Goal: Task Accomplishment & Management: Use online tool/utility

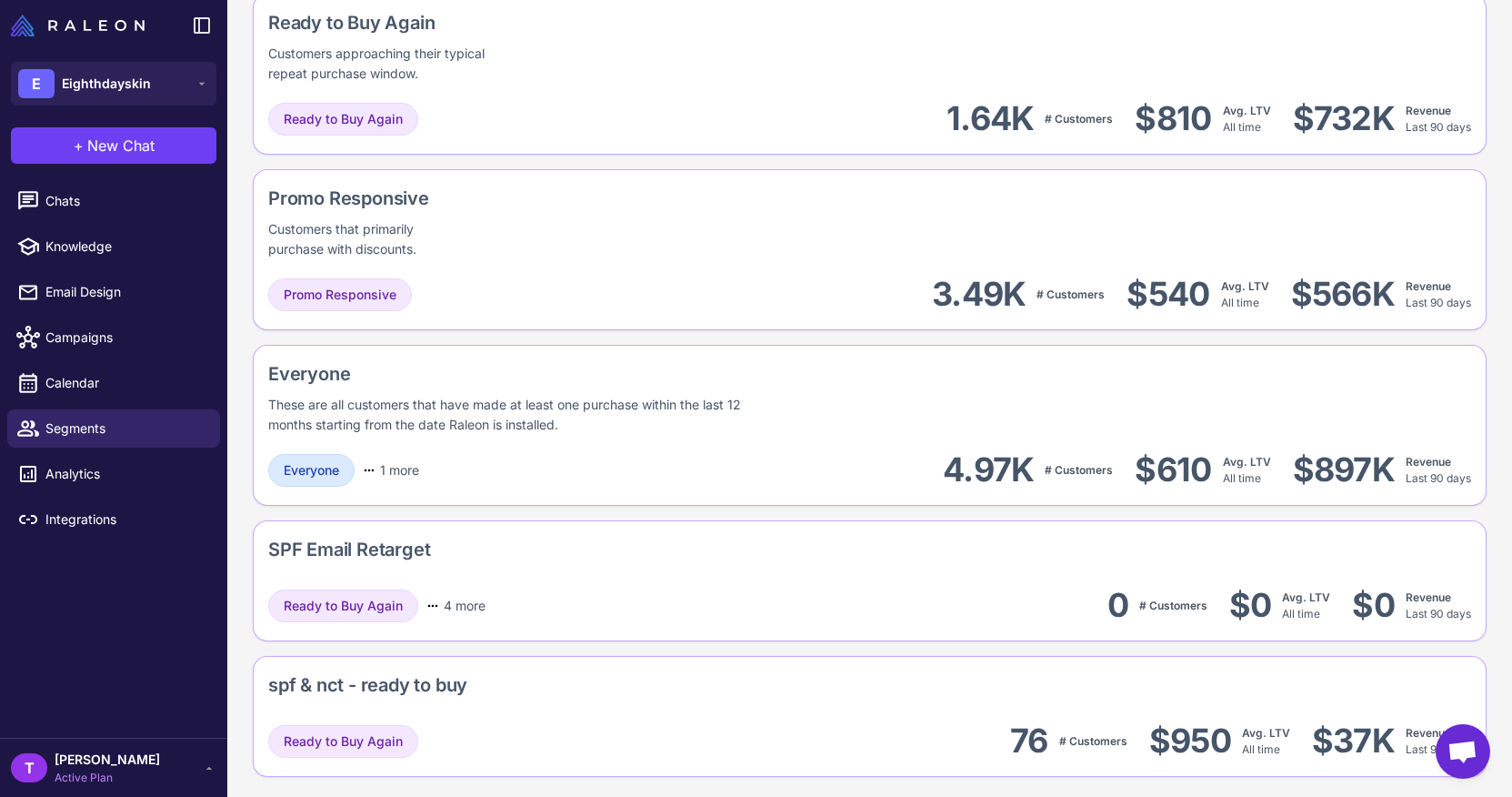
scroll to position [1736, 0]
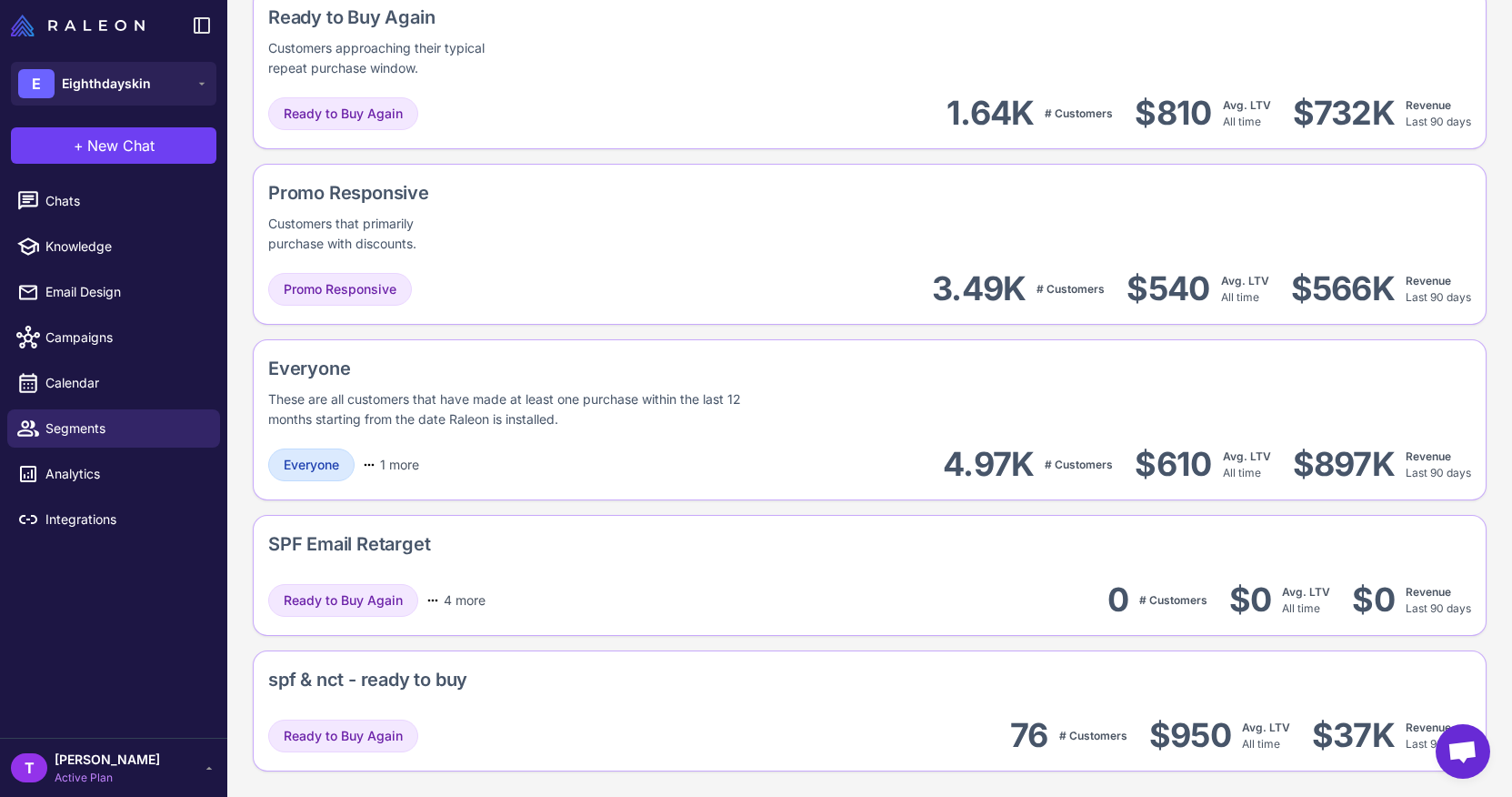
click at [340, 556] on div "SPF Email Retarget" at bounding box center [349, 544] width 162 height 27
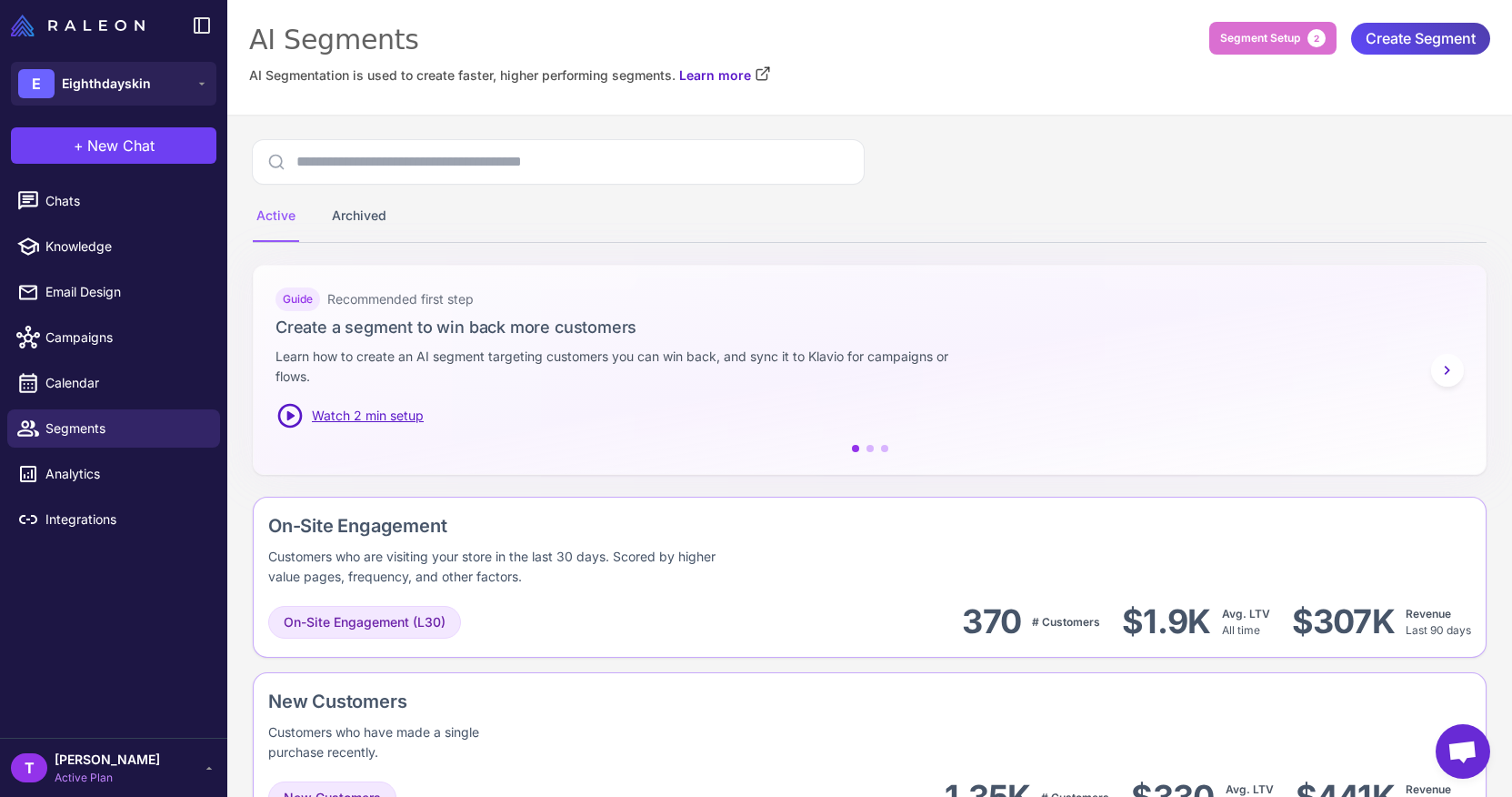
scroll to position [4, 0]
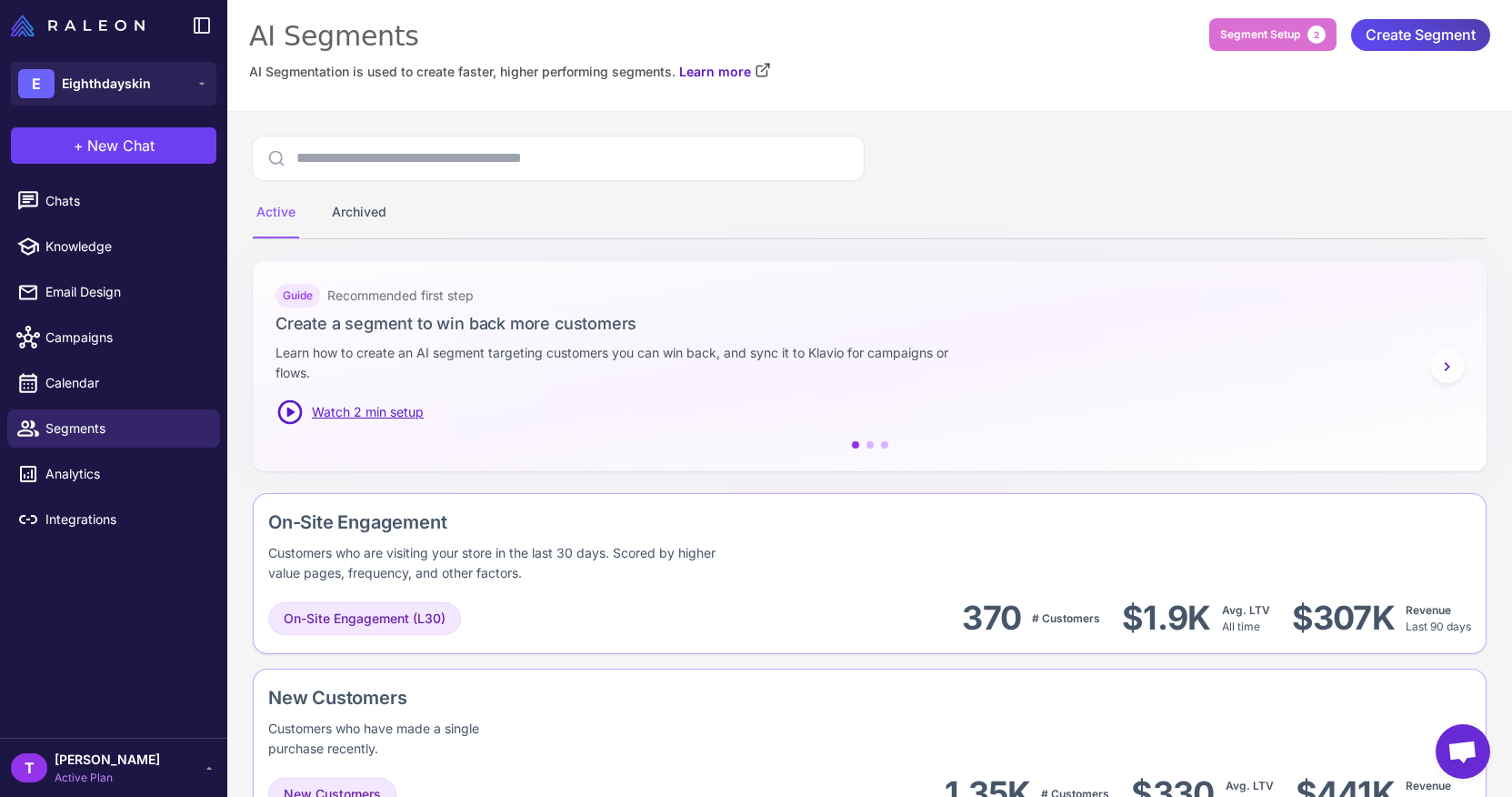
drag, startPoint x: 354, startPoint y: 517, endPoint x: 339, endPoint y: 243, distance: 274.4
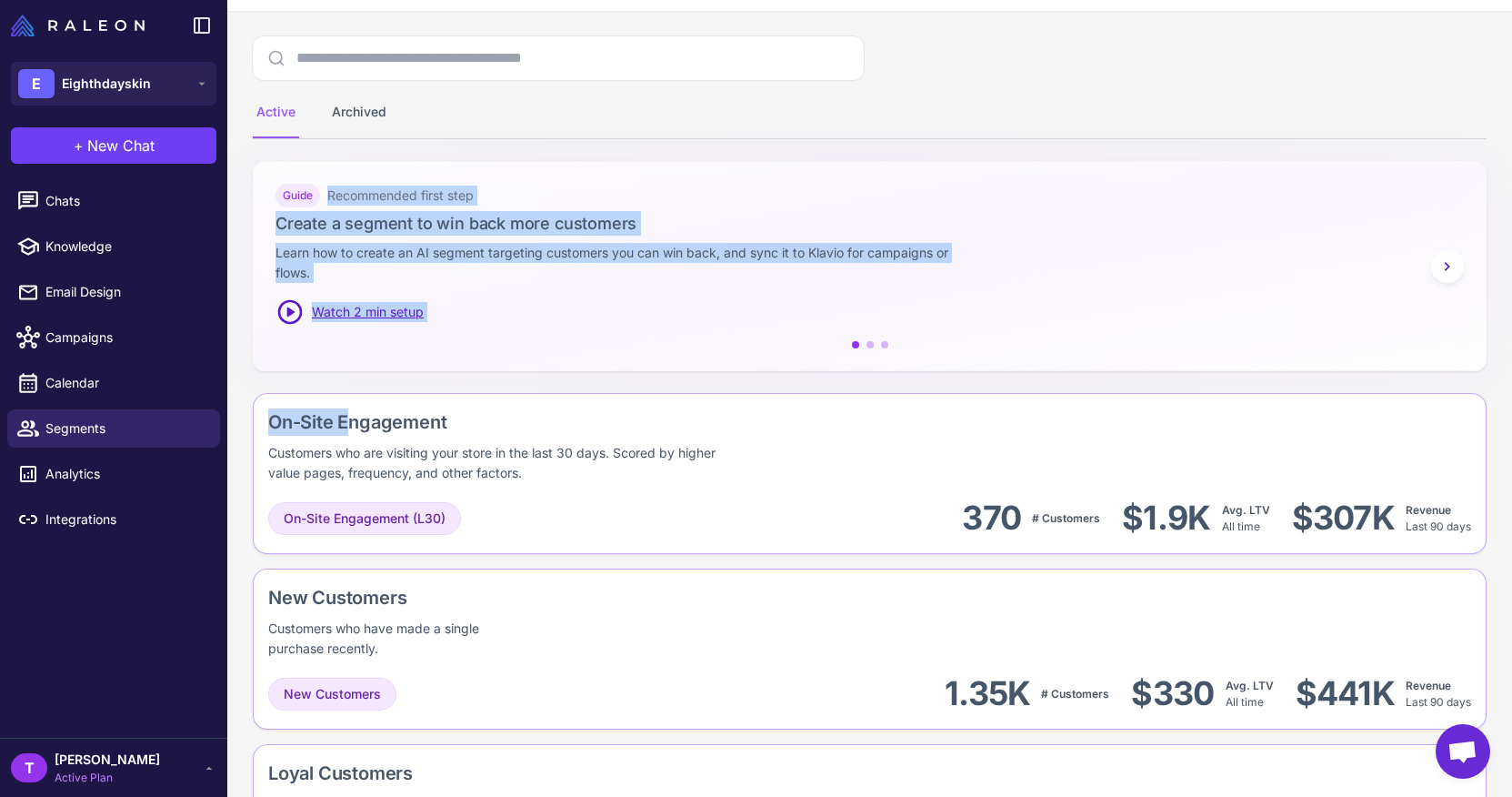
scroll to position [109, 0]
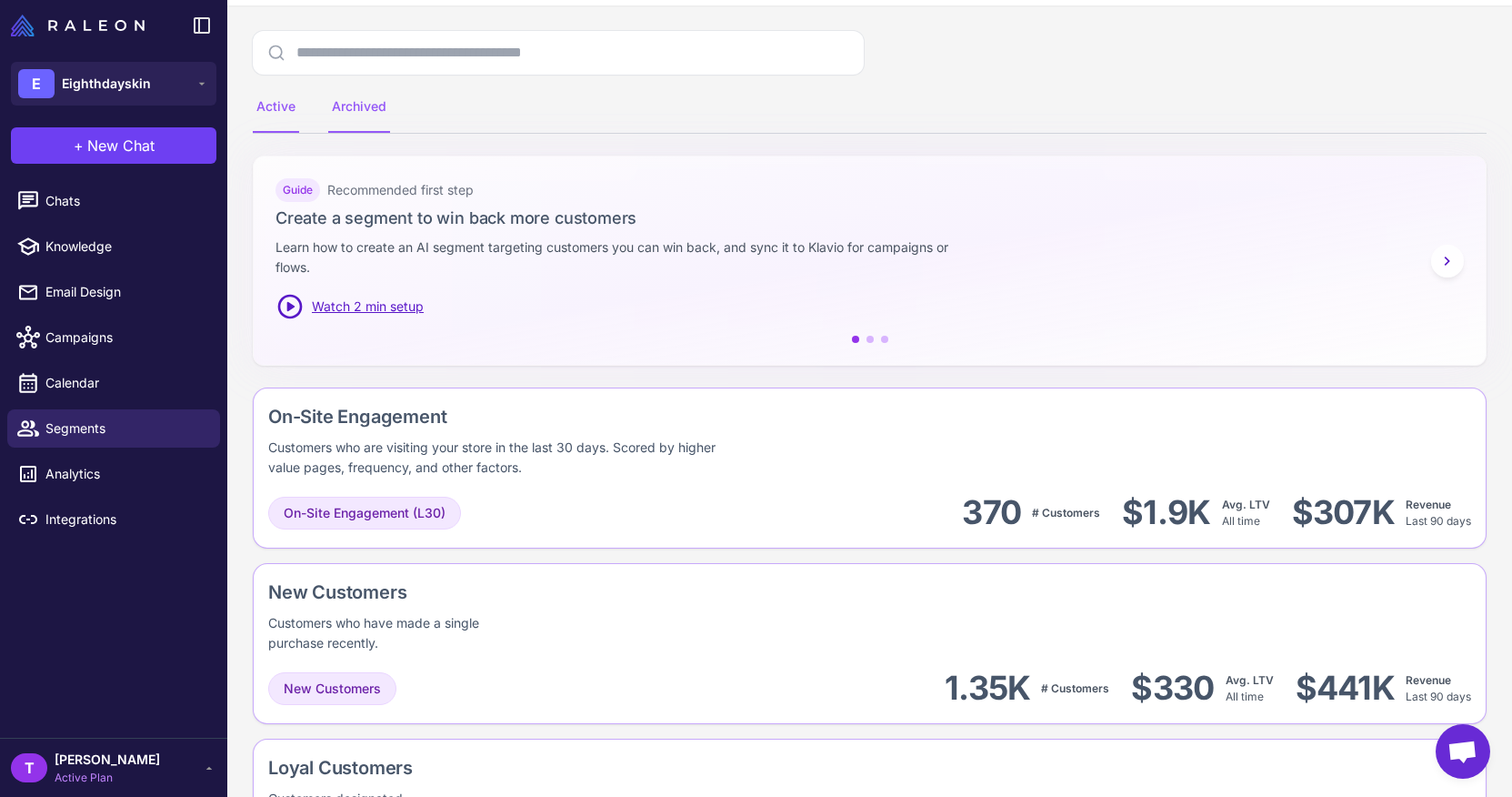
click at [379, 105] on div "Archived" at bounding box center [359, 107] width 62 height 51
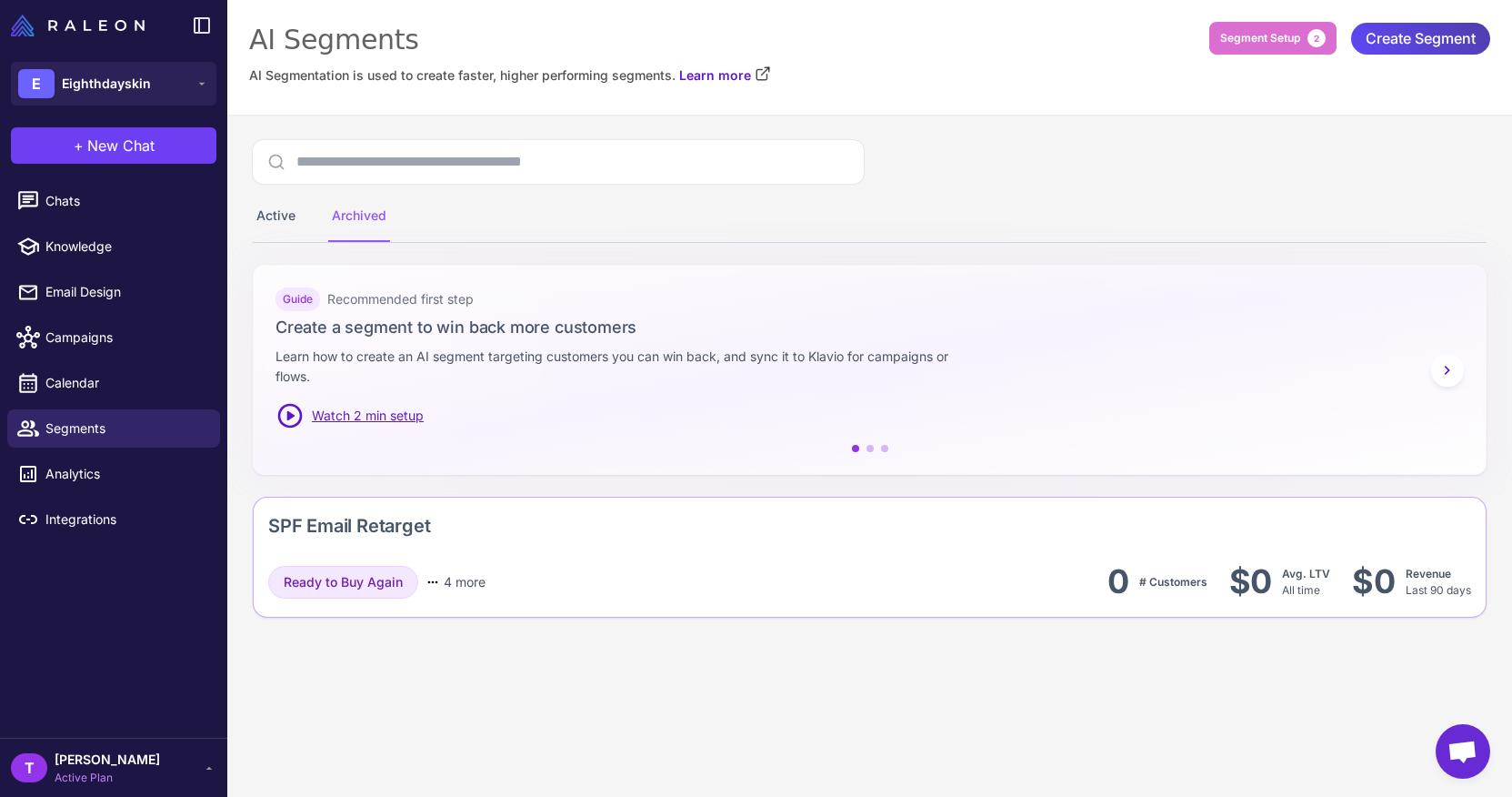
scroll to position [0, 0]
click at [580, 578] on div "Ready to Buy Again 4 more Upsell Opportunity Abandoned Cart Recently On-Site En…" at bounding box center [870, 581] width 1203 height 41
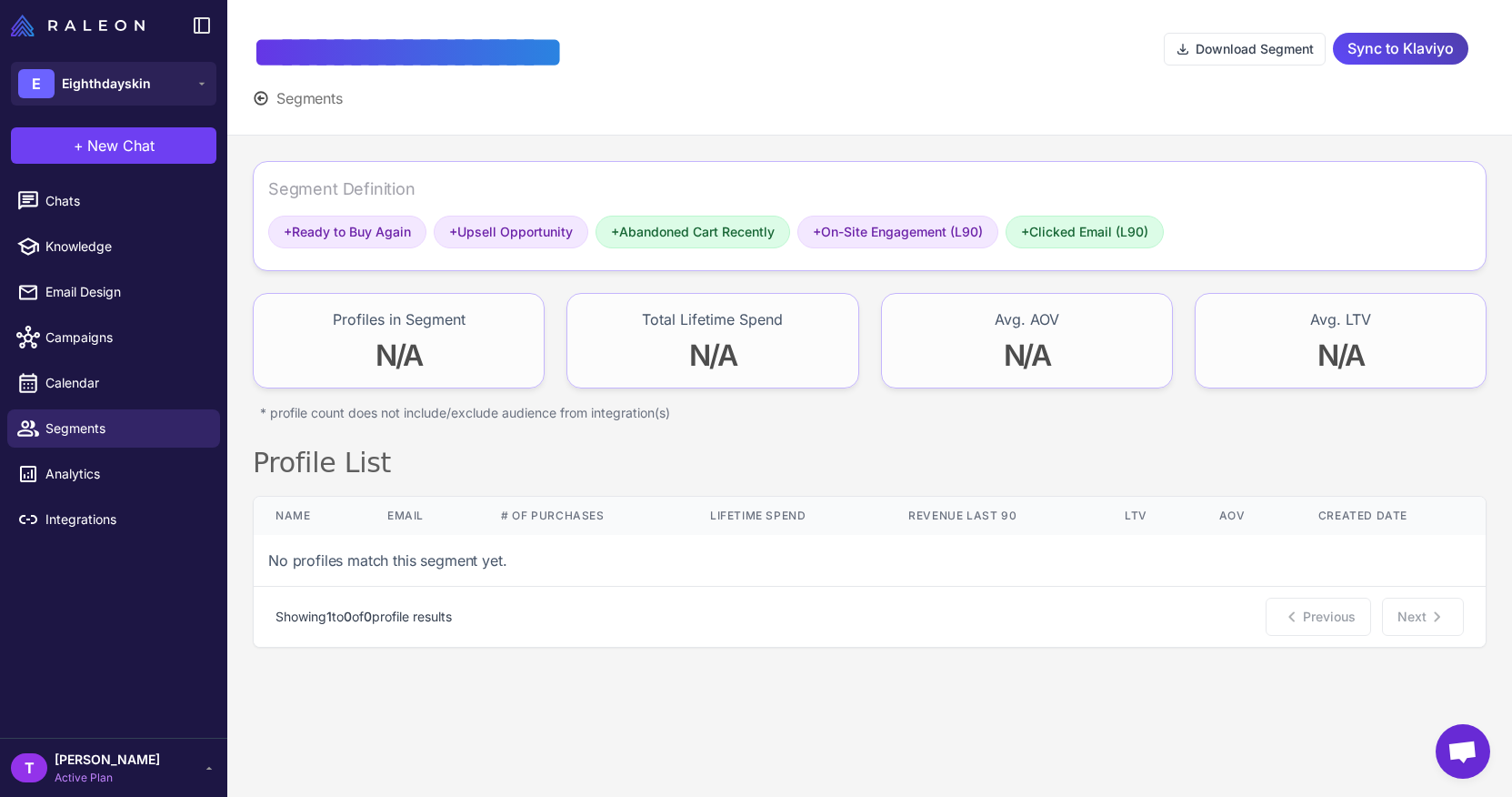
click at [300, 105] on span "Segments" at bounding box center [309, 98] width 66 height 22
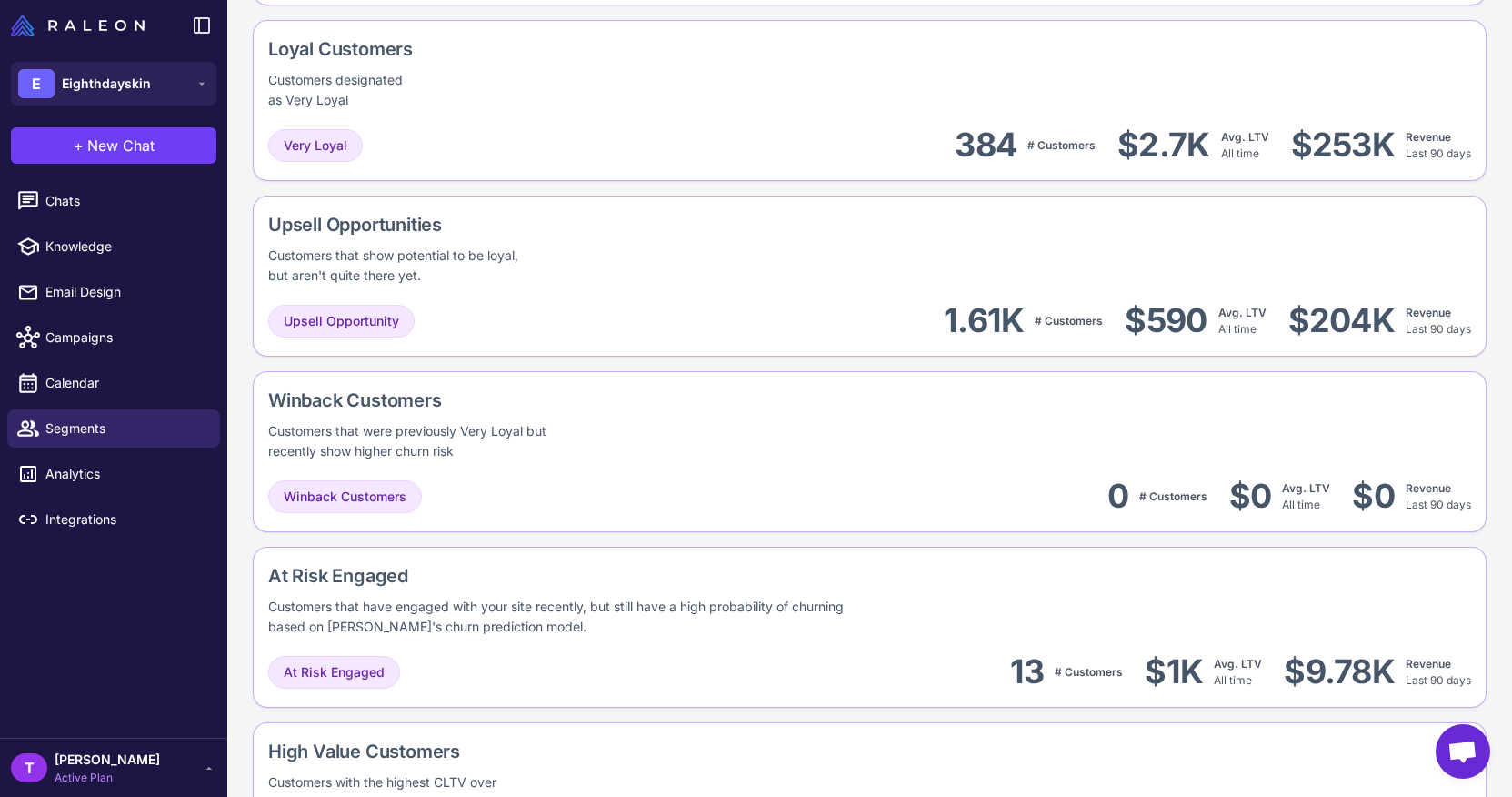
scroll to position [337, 0]
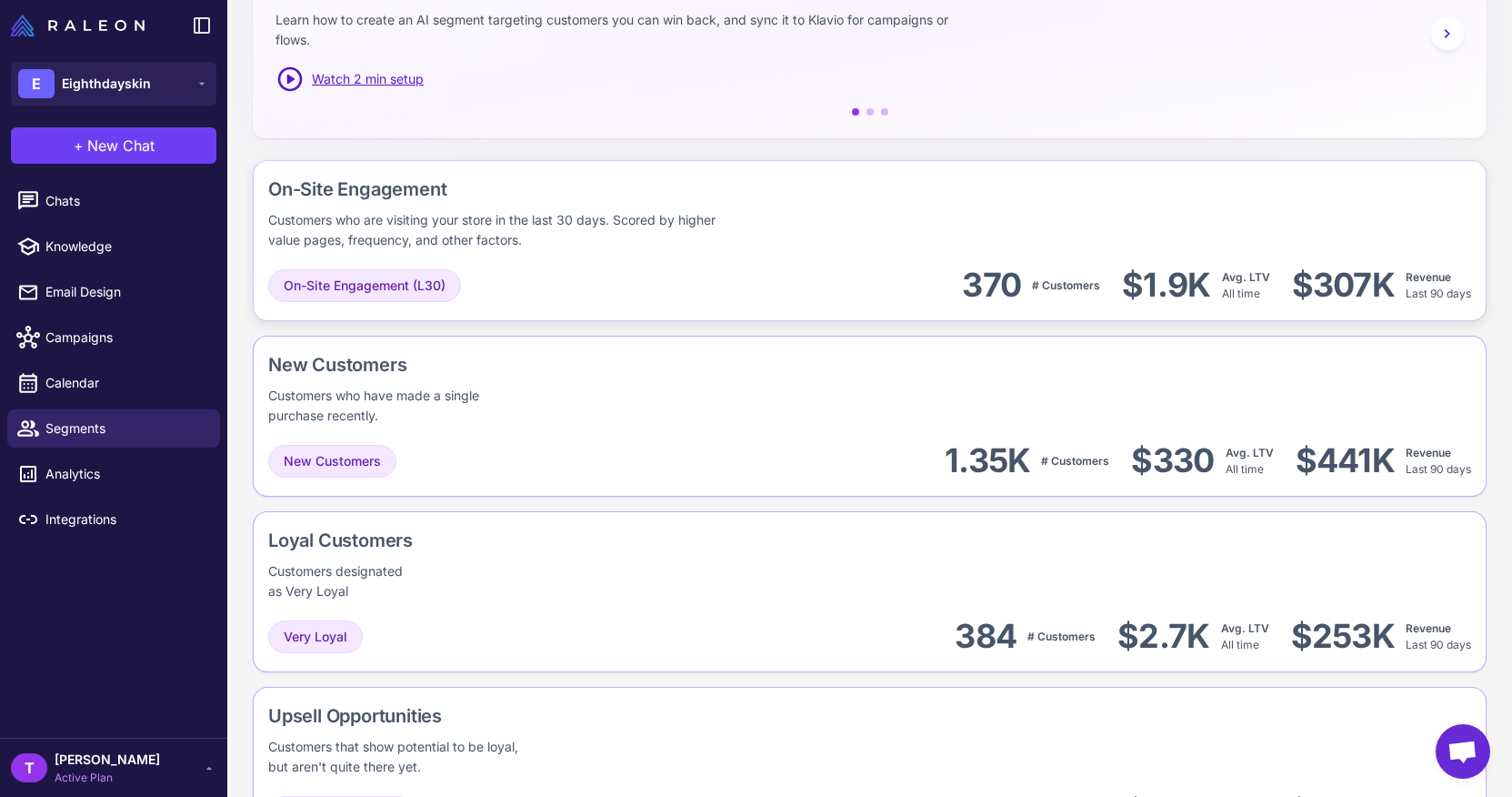
click at [600, 221] on div "Customers who are visiting your store in the last 30 days. Scored by higher val…" at bounding box center [503, 230] width 470 height 40
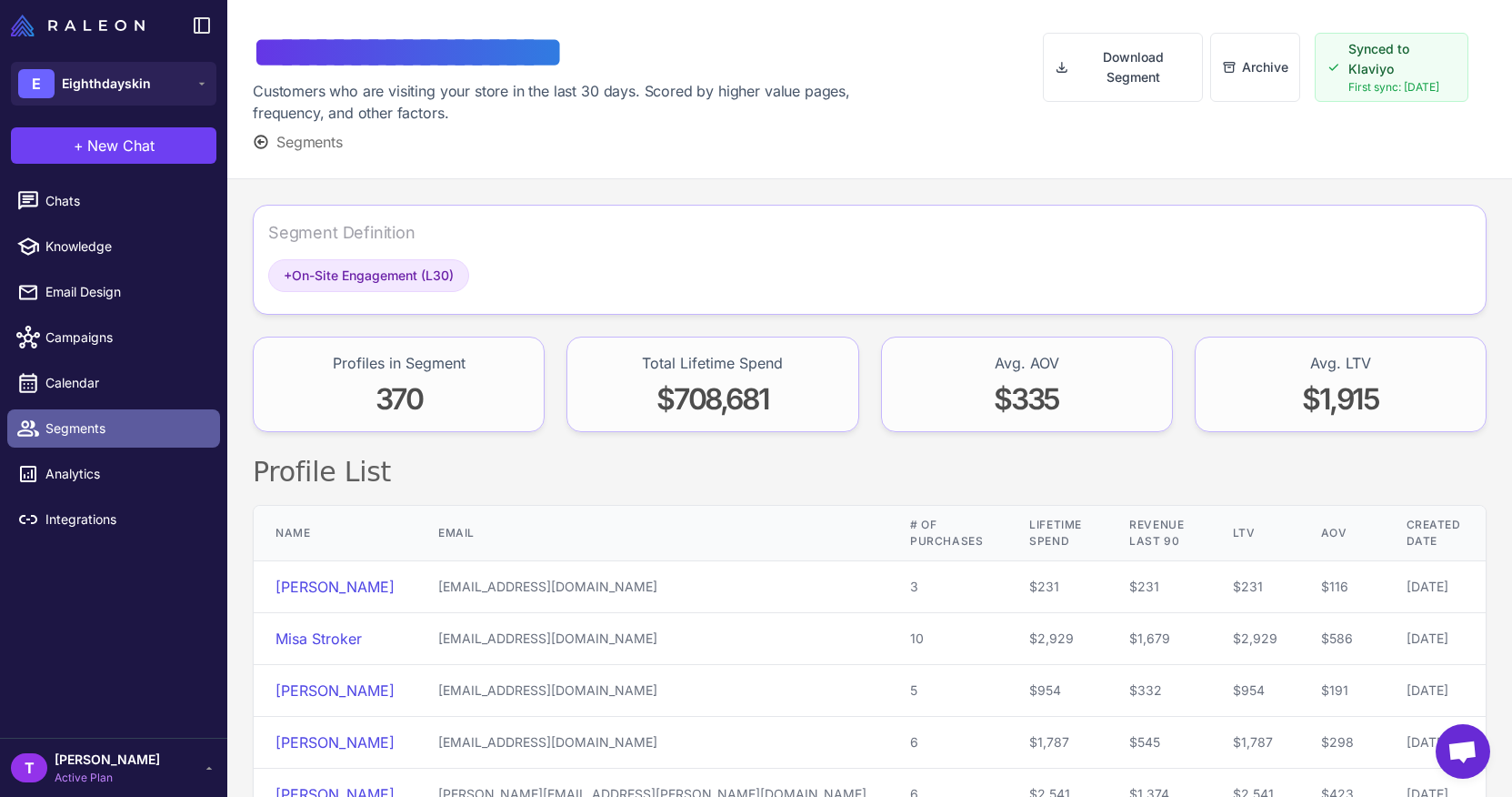
click at [110, 425] on span "Segments" at bounding box center [125, 428] width 160 height 20
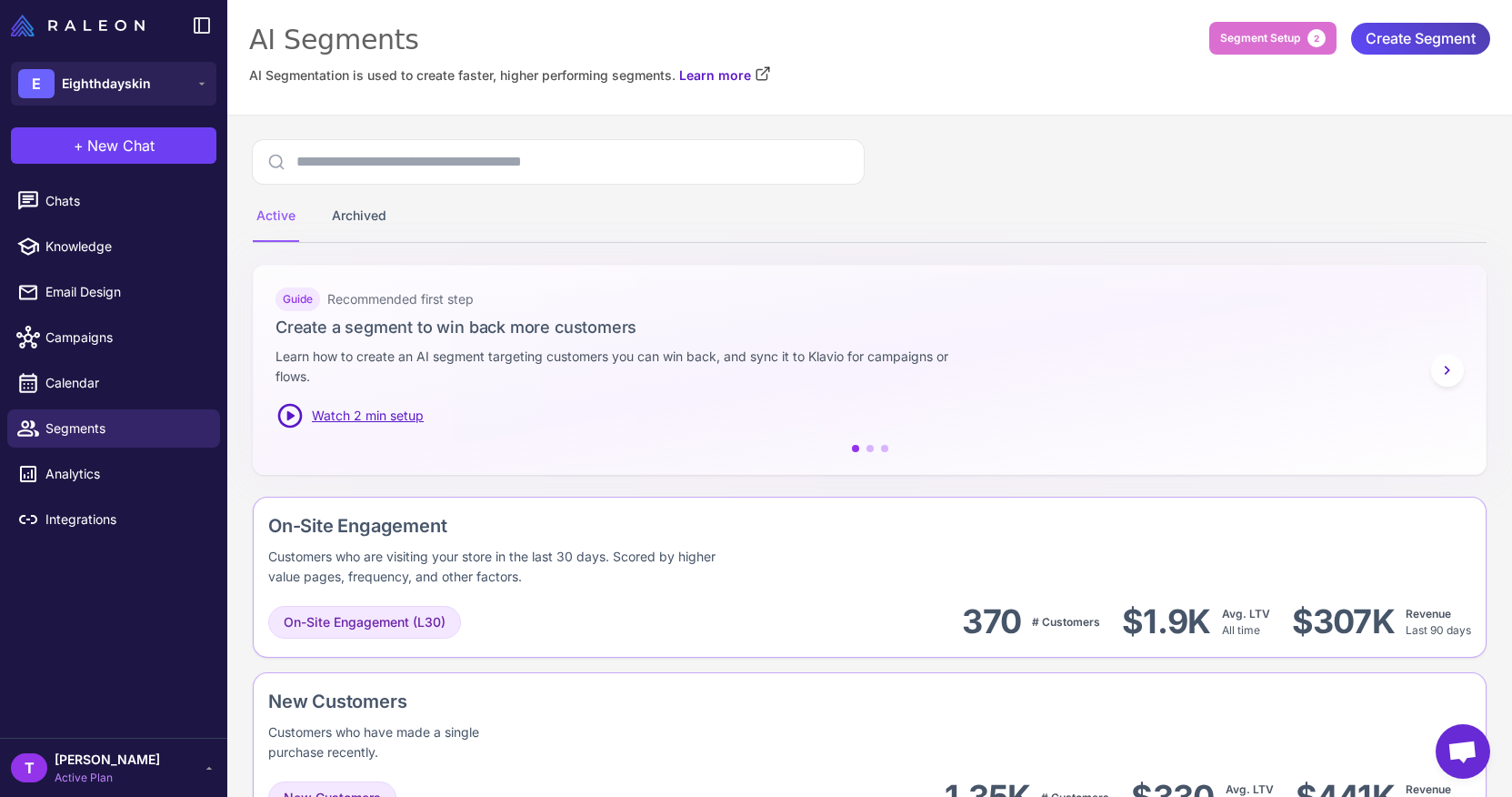
scroll to position [10, 0]
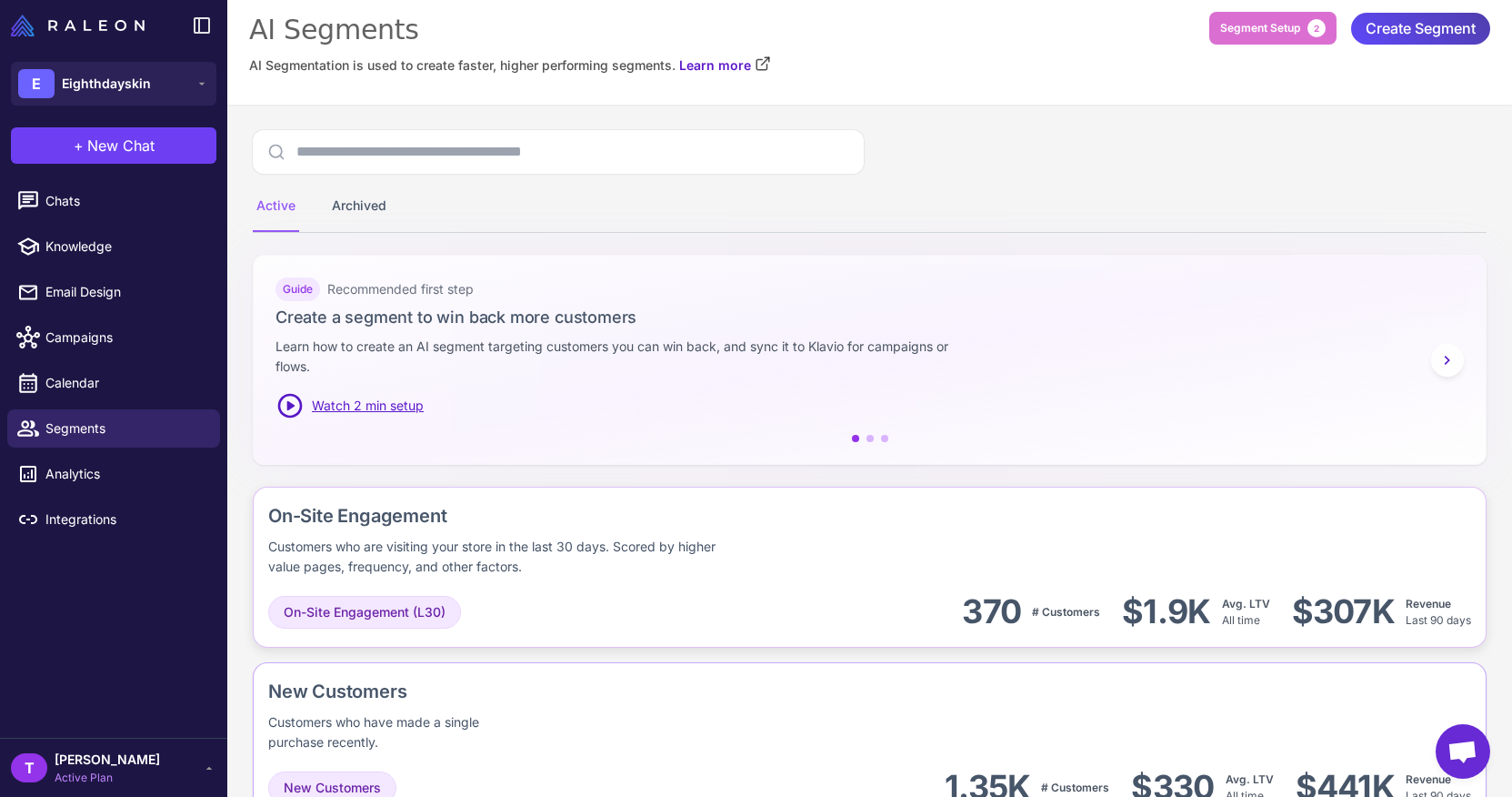
click at [509, 540] on div "Customers who are visiting your store in the last 30 days. Scored by higher val…" at bounding box center [503, 556] width 470 height 40
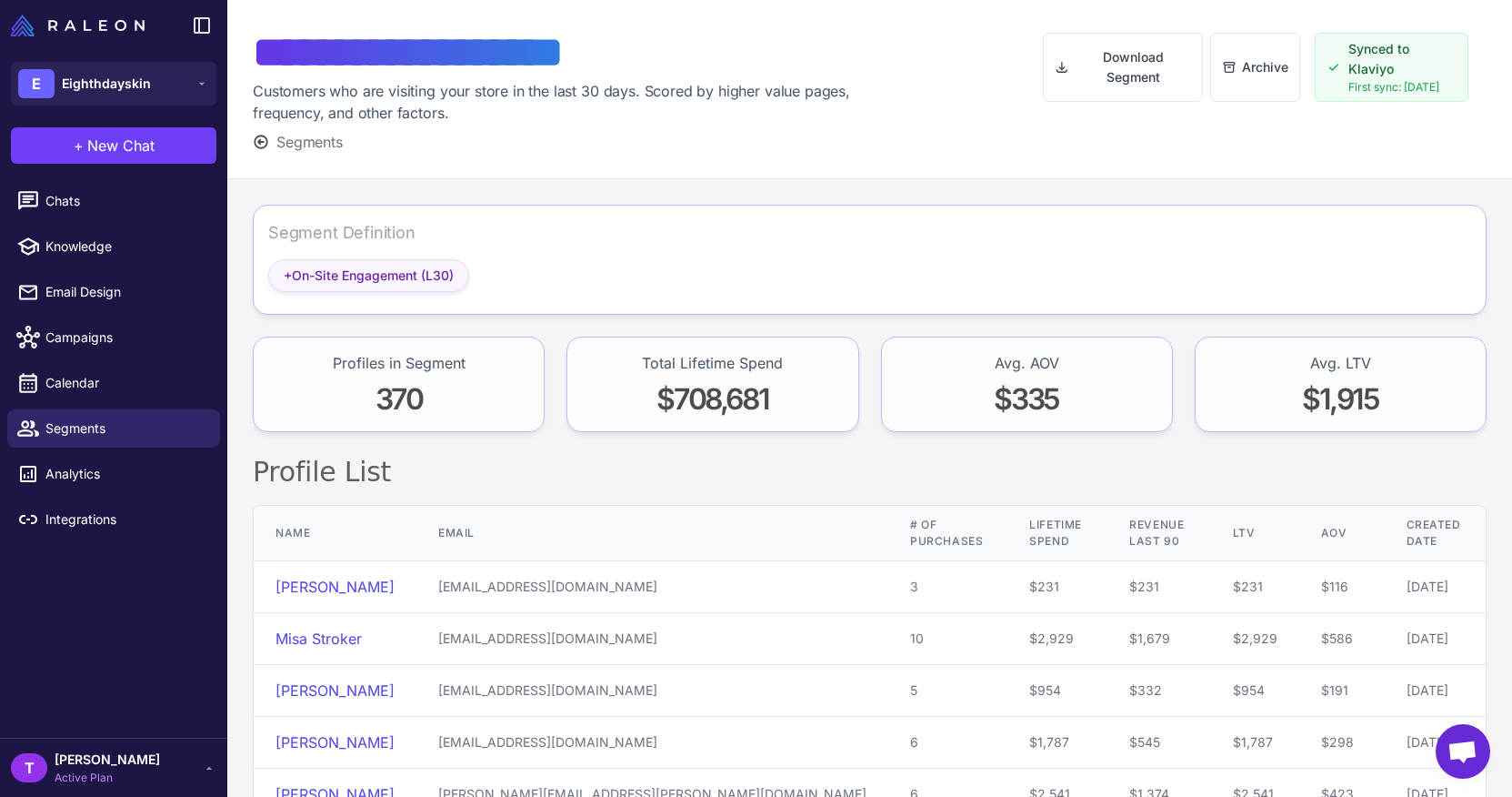
click at [442, 275] on span "+ On-Site Engagement (L30)" at bounding box center [369, 275] width 170 height 20
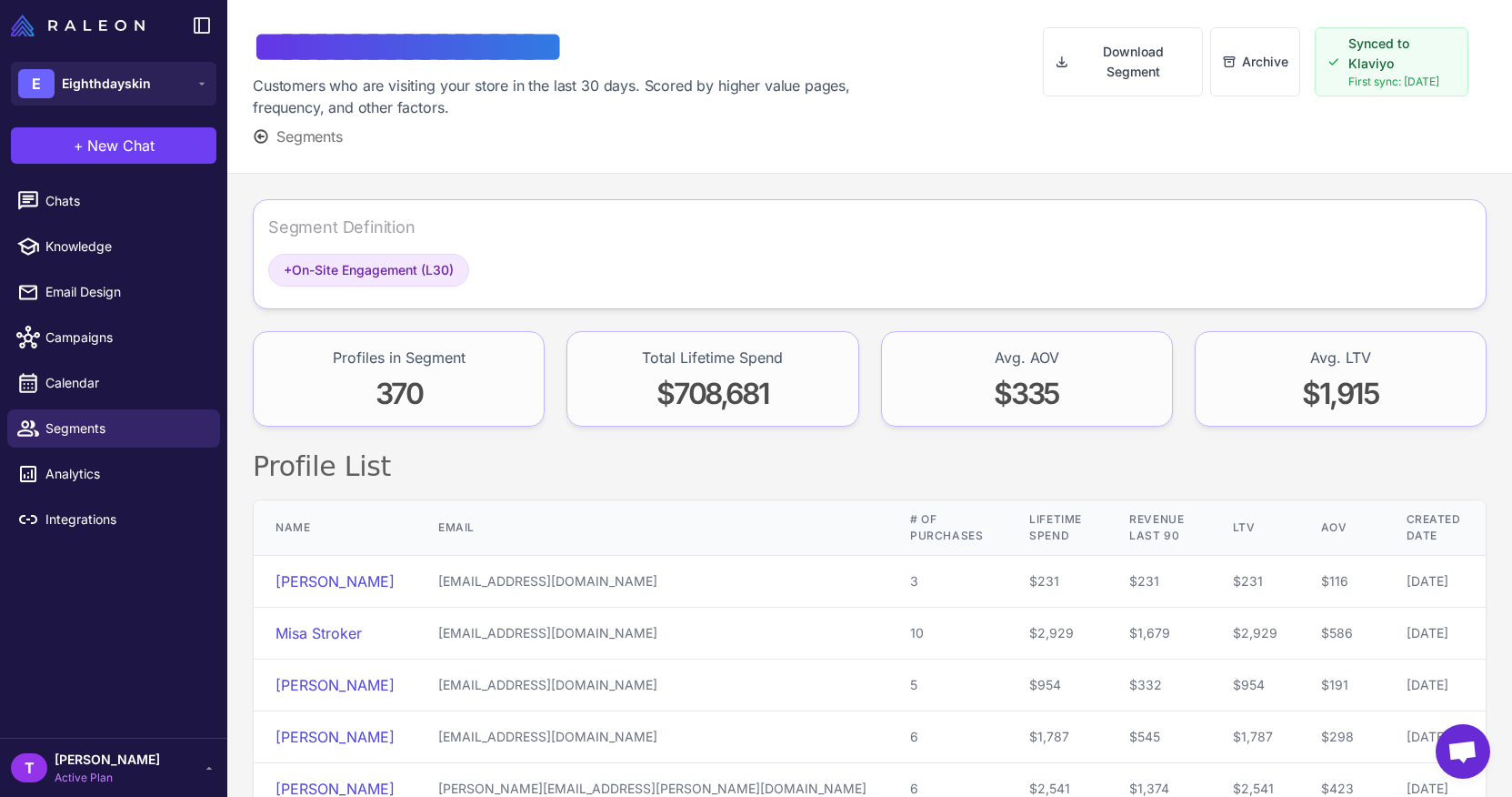
scroll to position [10, 0]
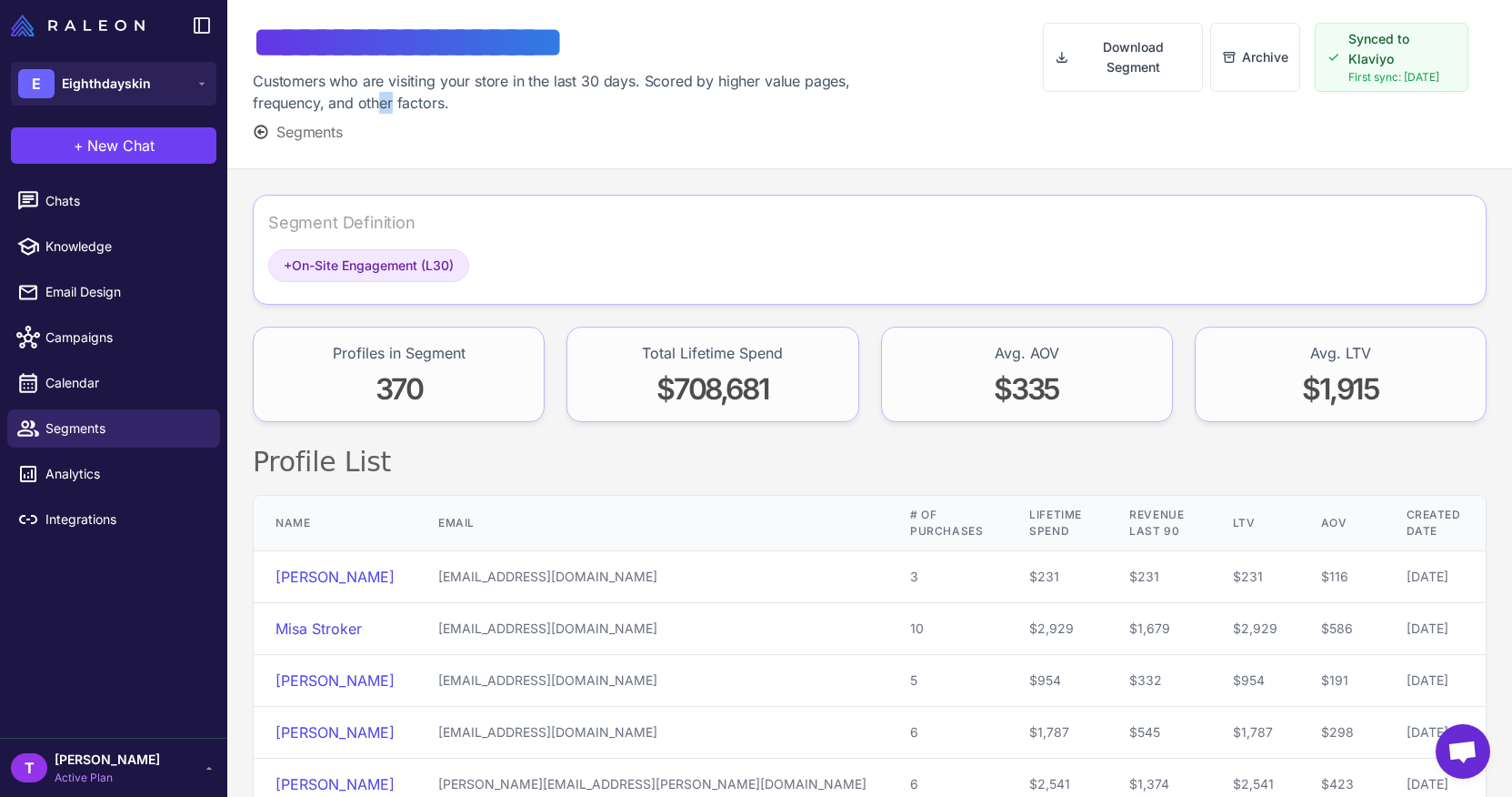
drag, startPoint x: 393, startPoint y: 107, endPoint x: 367, endPoint y: 107, distance: 26.0
click at [371, 107] on div "Customers who are visiting your store in the last 30 days. Scored by higher val…" at bounding box center [569, 91] width 632 height 43
click at [375, 108] on div "Customers who are visiting your store in the last 30 days. Scored by higher val…" at bounding box center [569, 91] width 632 height 43
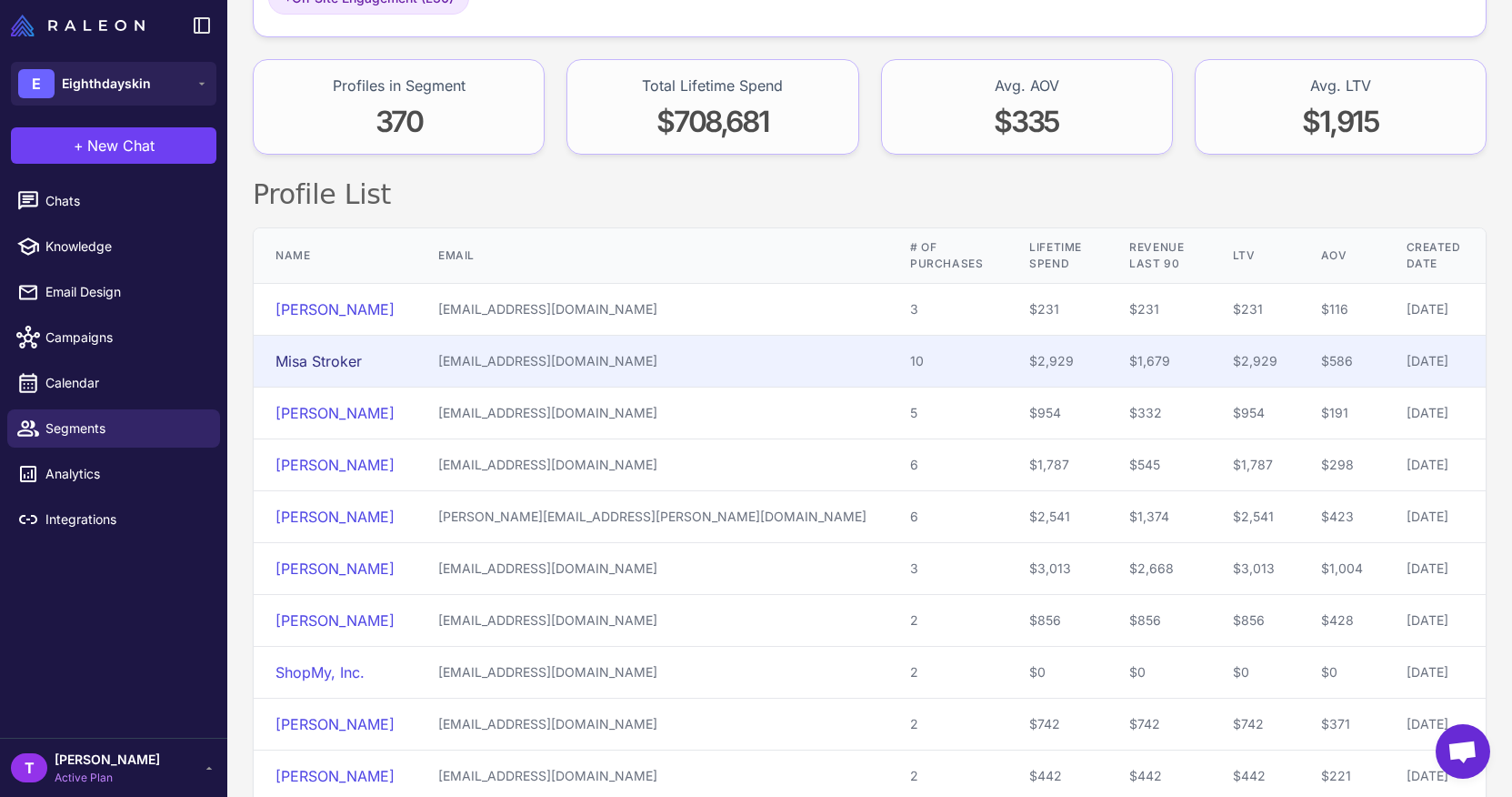
scroll to position [352, 0]
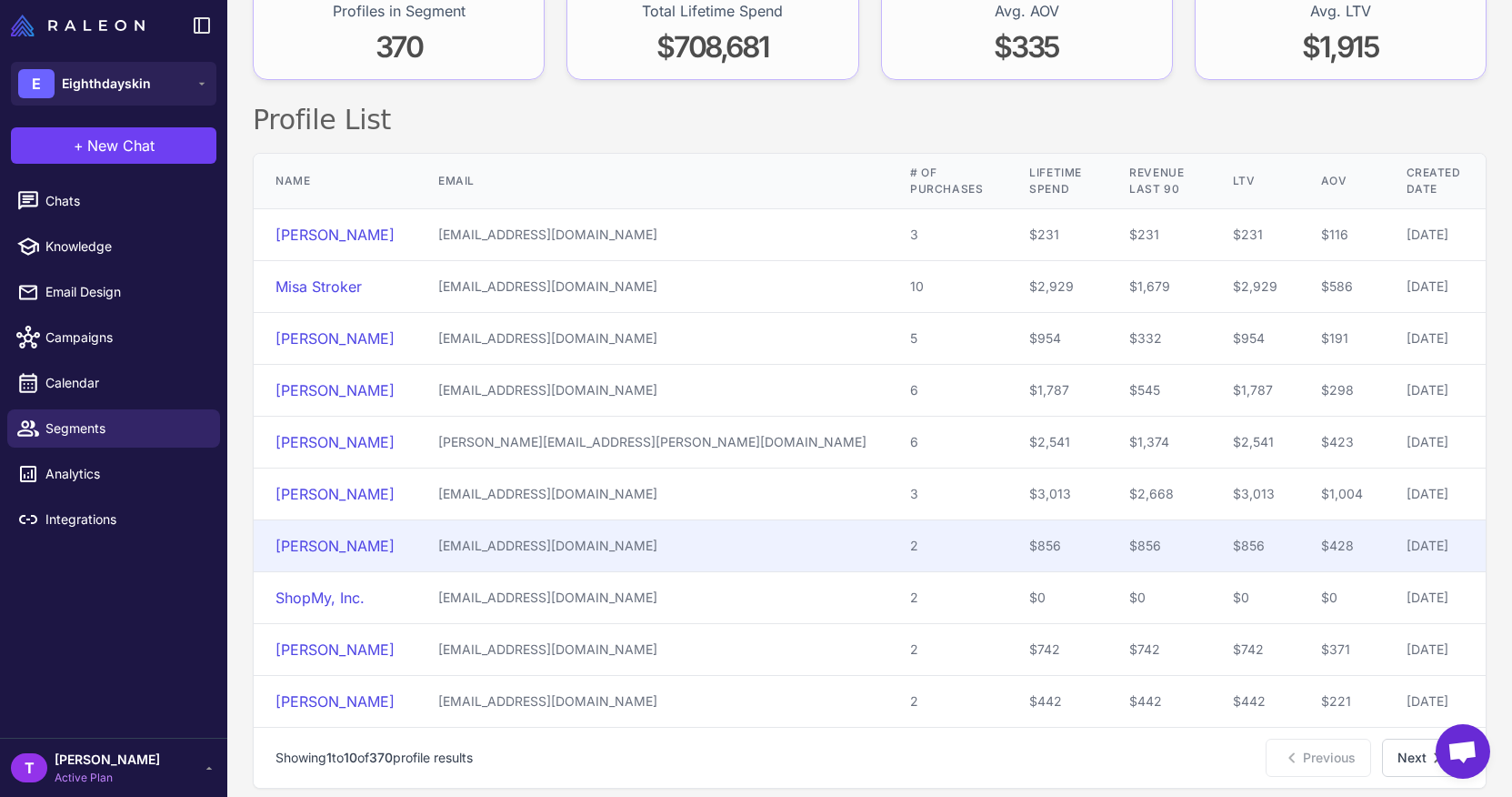
drag, startPoint x: 428, startPoint y: 534, endPoint x: 266, endPoint y: 531, distance: 162.0
click at [267, 532] on td "[PERSON_NAME]" at bounding box center [335, 546] width 163 height 52
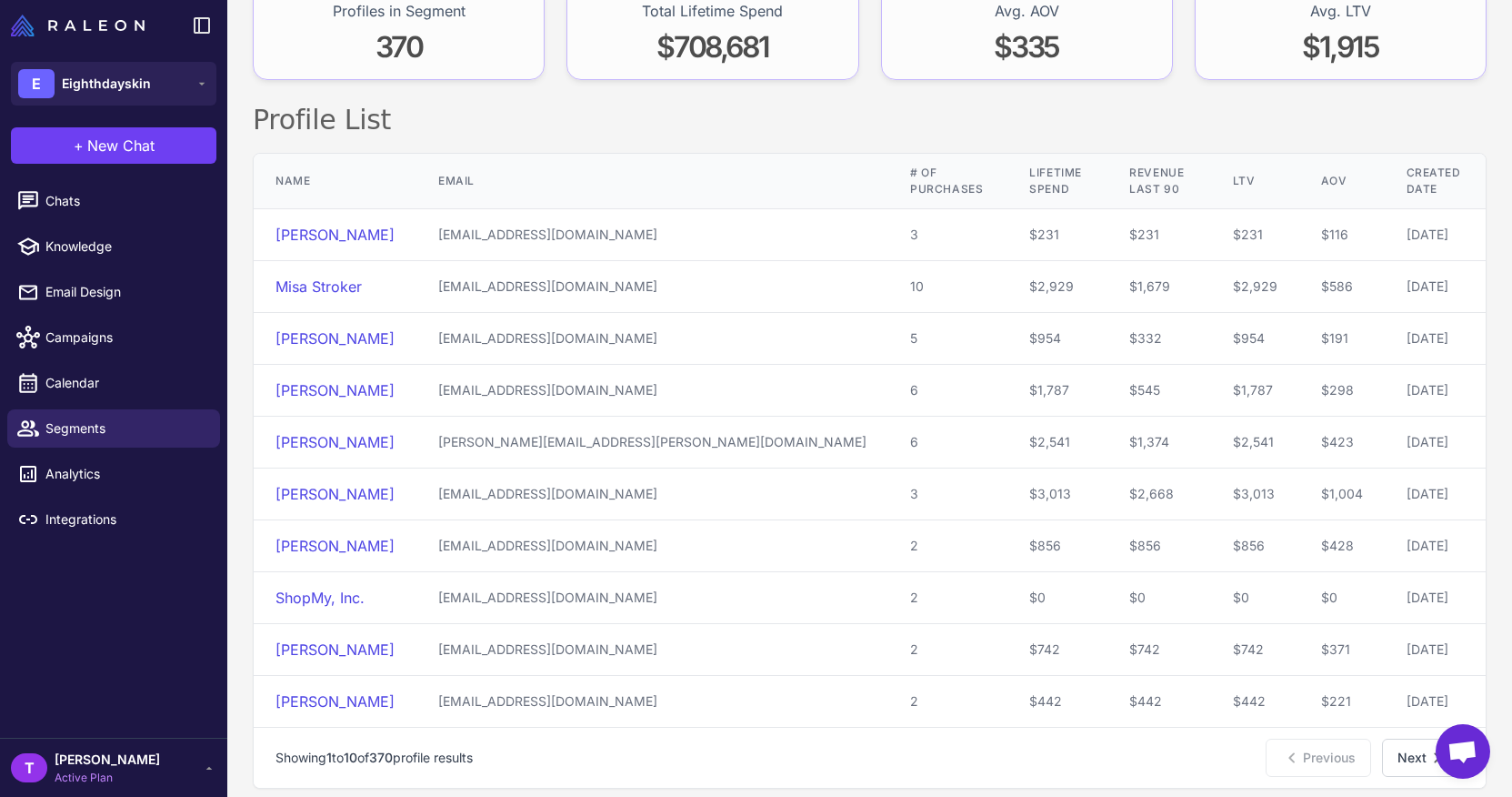
copy link "[PERSON_NAME]"
